Goal: Find specific page/section: Find specific page/section

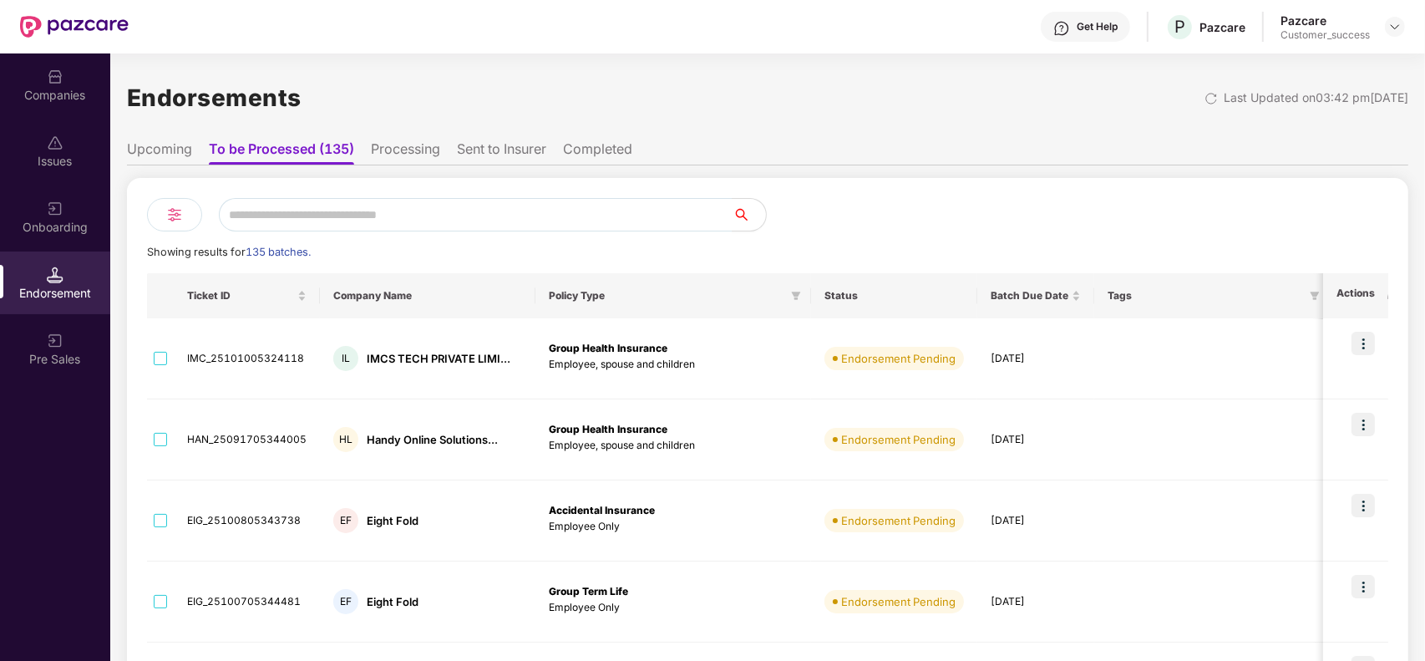
click at [48, 88] on div "Companies" at bounding box center [55, 95] width 110 height 17
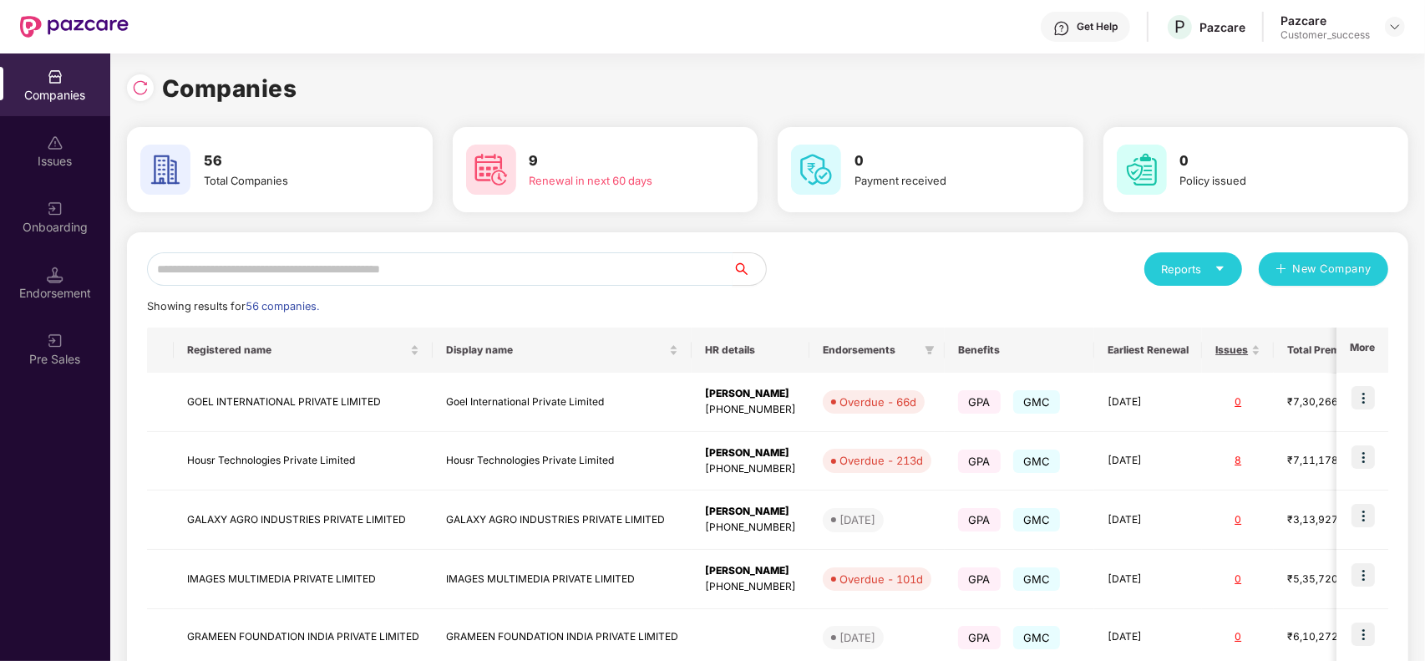
click at [385, 276] on input "text" at bounding box center [440, 268] width 586 height 33
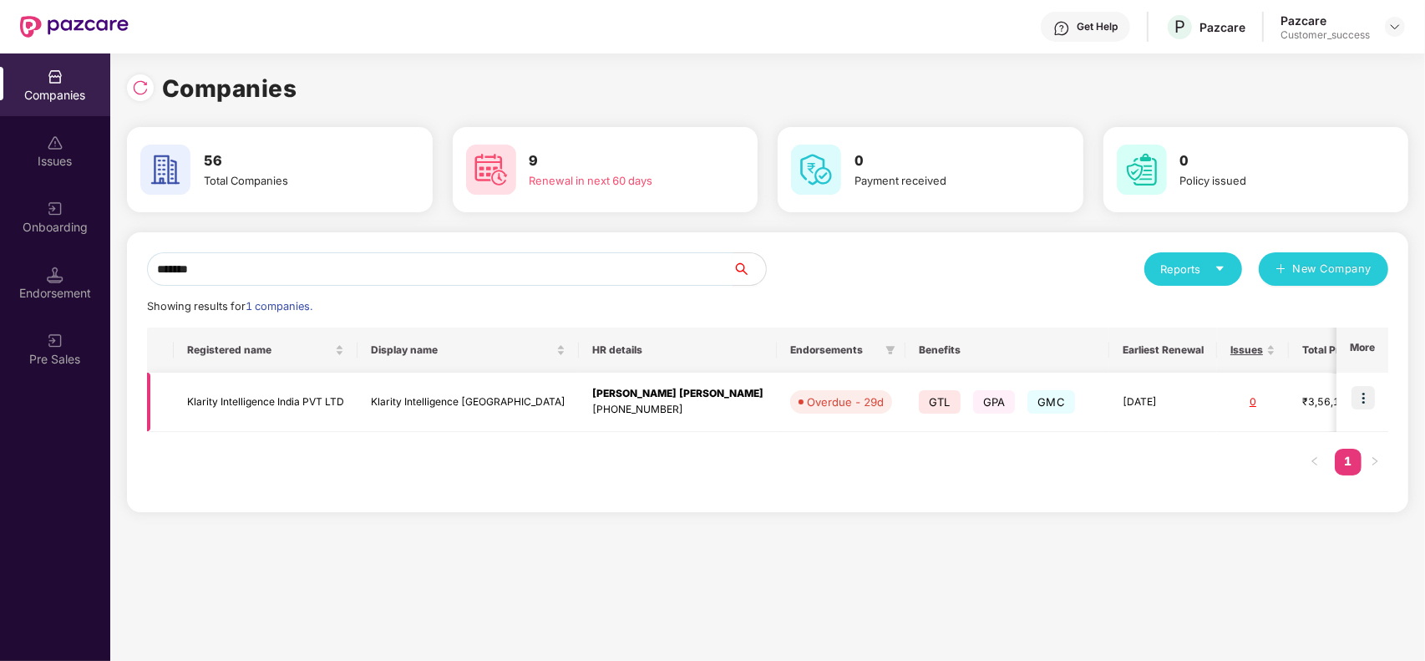
type input "*******"
click at [398, 394] on td "Klarity Intelligence [GEOGRAPHIC_DATA]" at bounding box center [468, 402] width 221 height 59
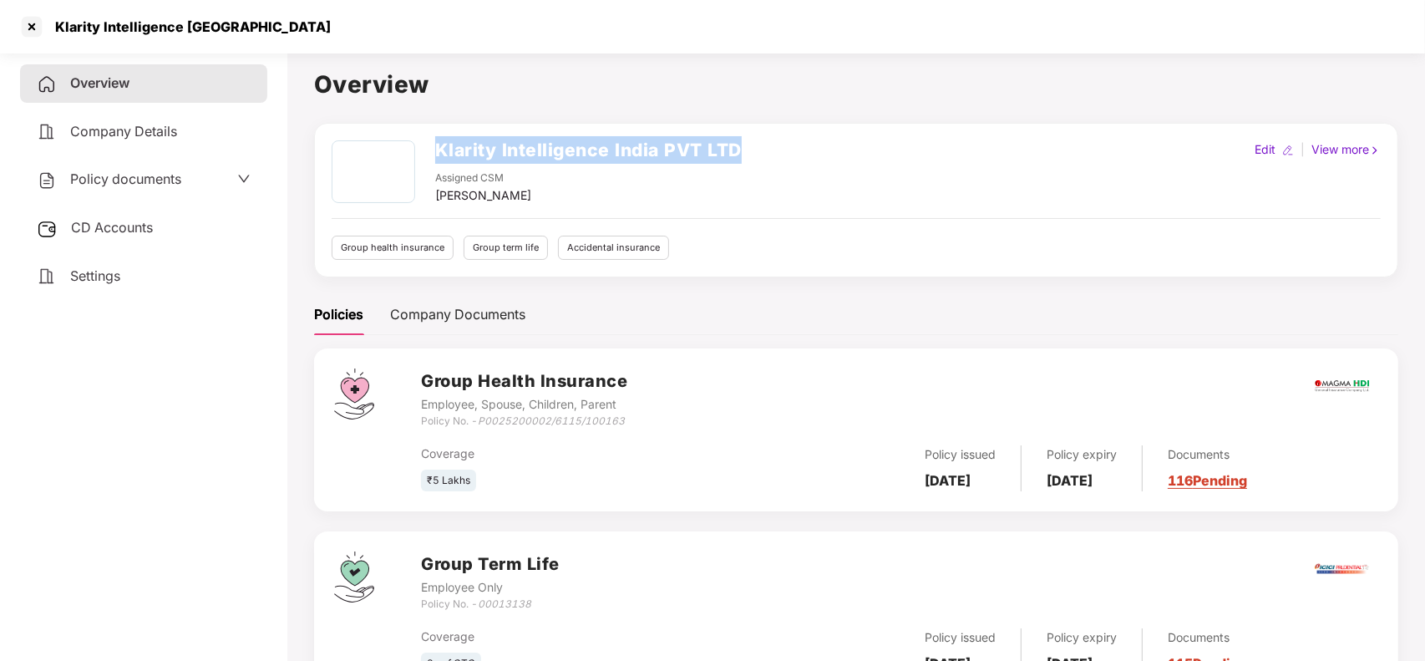
drag, startPoint x: 434, startPoint y: 145, endPoint x: 774, endPoint y: 122, distance: 340.8
click at [774, 123] on div "Klarity Intelligence India PVT LTD Assigned CSM [PERSON_NAME] Edit | View more …" at bounding box center [856, 200] width 1084 height 155
copy h2 "Klarity Intelligence India PVT LTD"
click at [34, 27] on div at bounding box center [31, 26] width 27 height 27
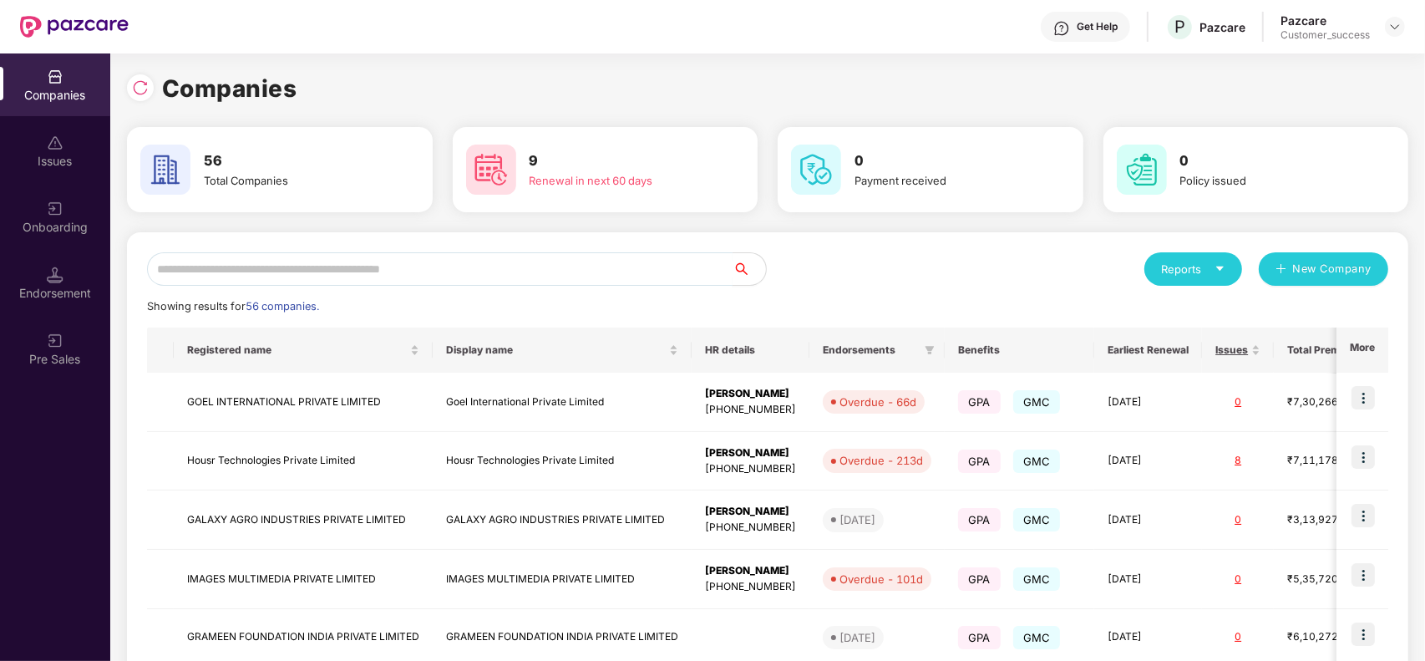
click at [401, 272] on input "text" at bounding box center [440, 268] width 586 height 33
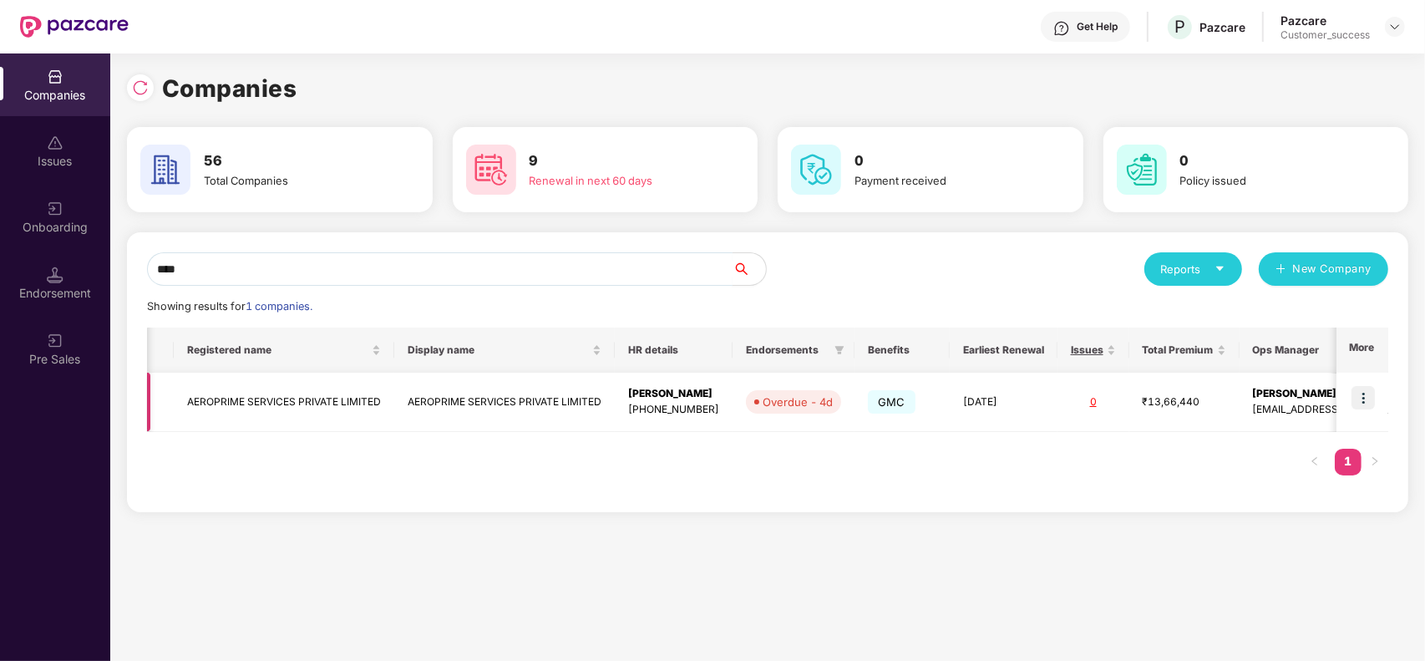
scroll to position [0, 57]
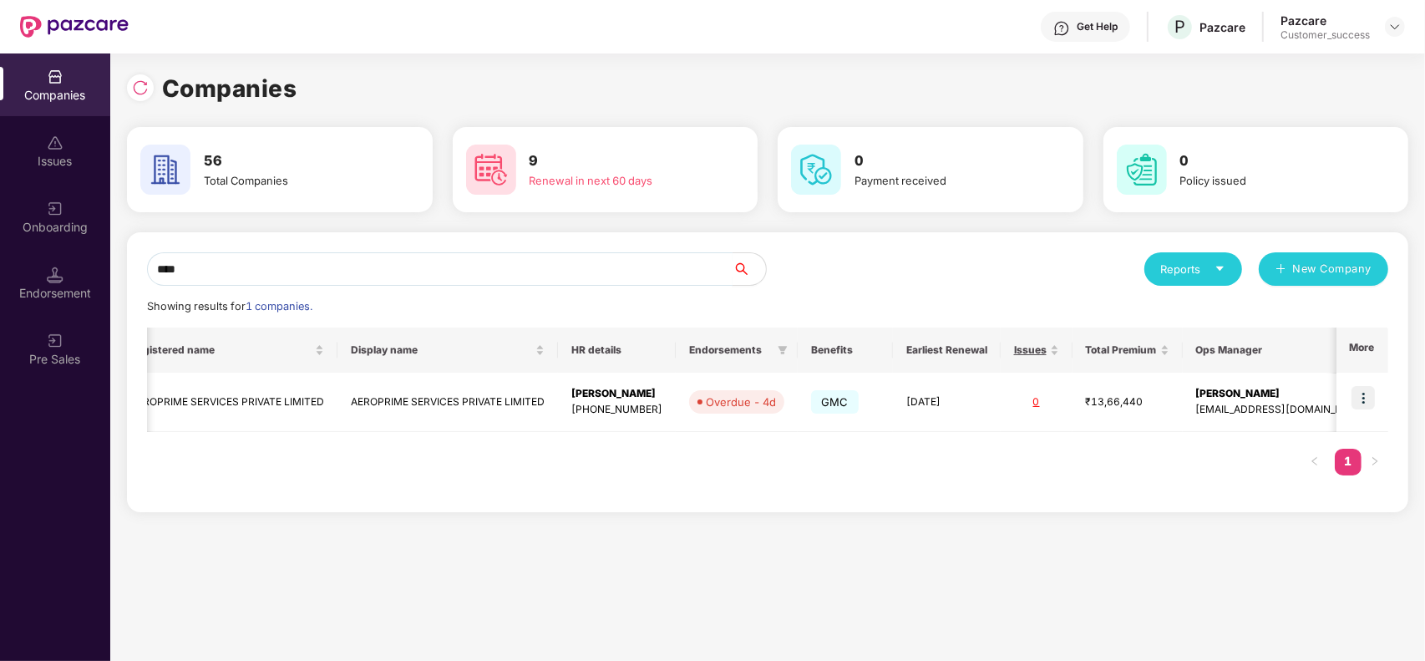
type input "****"
